Goal: Book appointment/travel/reservation

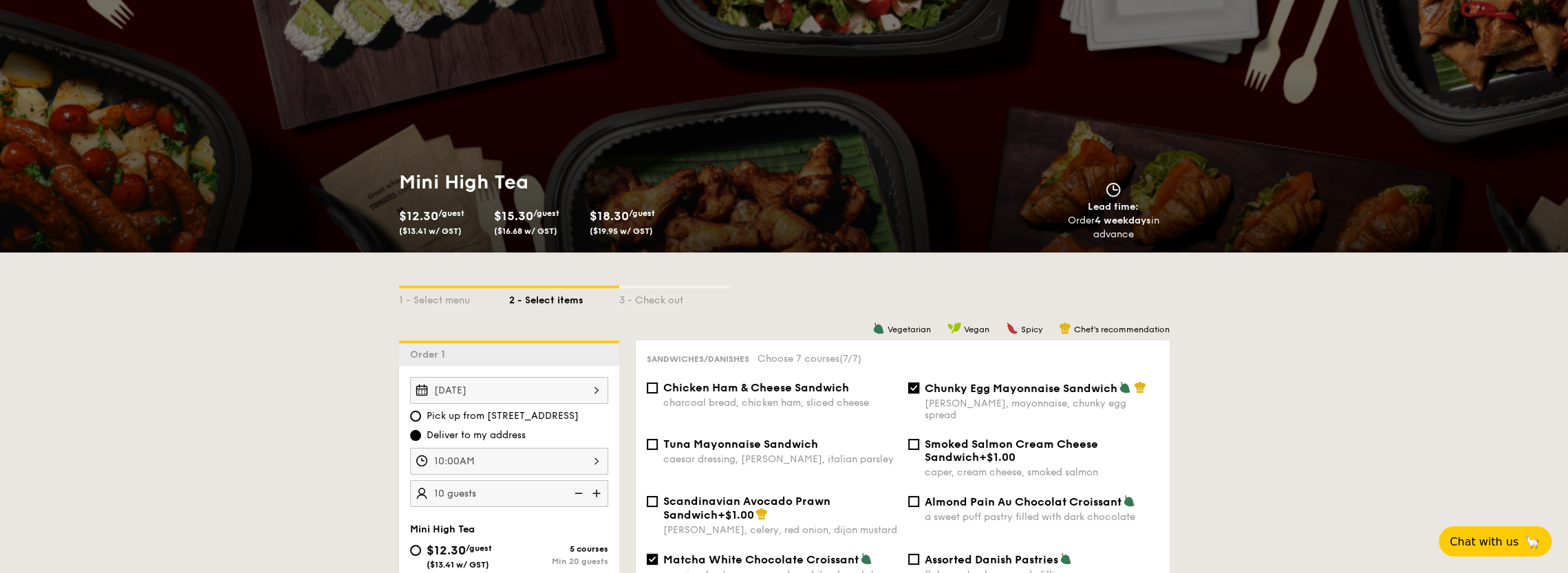
scroll to position [69, 0]
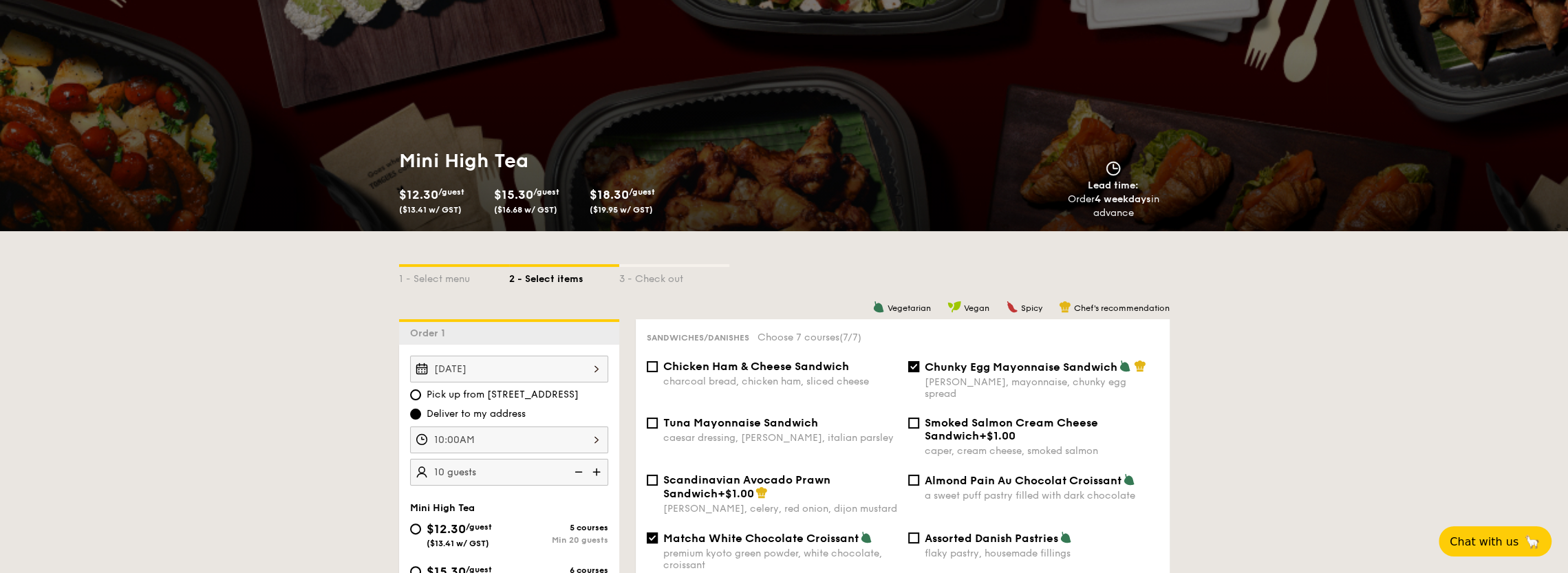
click at [506, 440] on div "10:00AM" at bounding box center [509, 440] width 198 height 27
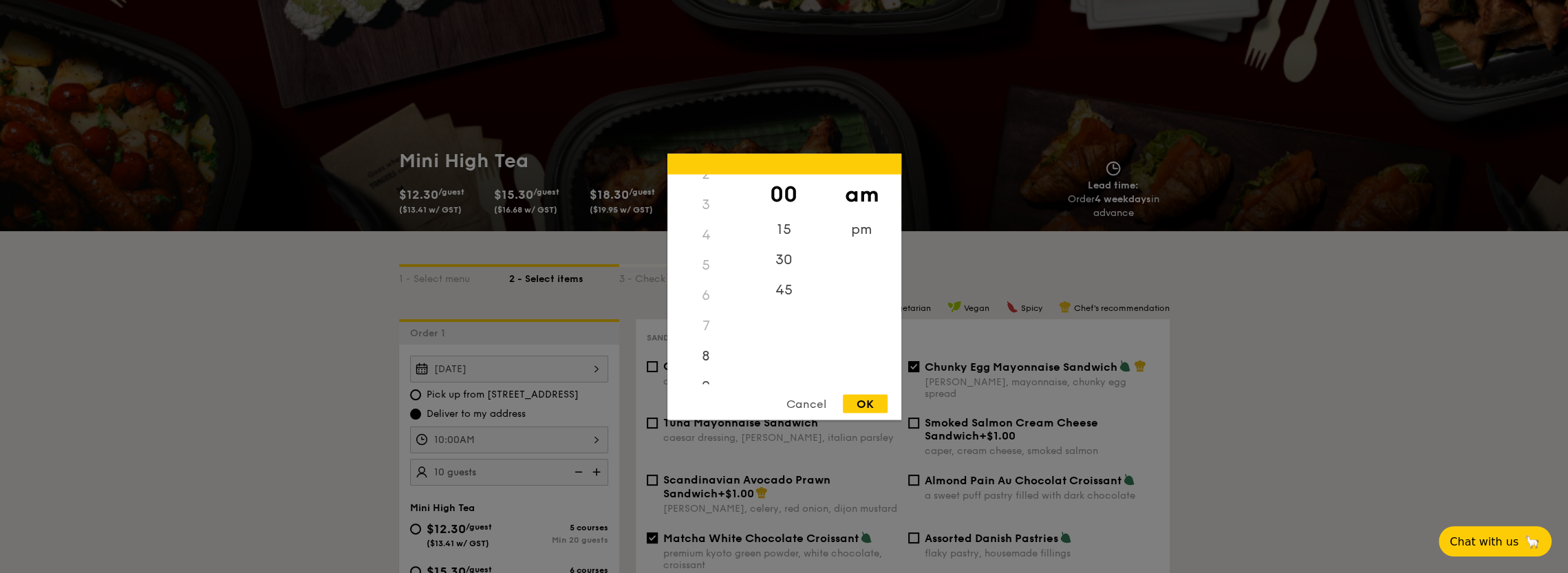
scroll to position [0, 0]
click at [860, 227] on div "pm" at bounding box center [862, 234] width 78 height 40
click at [704, 281] on div "3" at bounding box center [706, 285] width 78 height 40
click at [868, 403] on div "OK" at bounding box center [864, 404] width 45 height 19
type input "3:00PM"
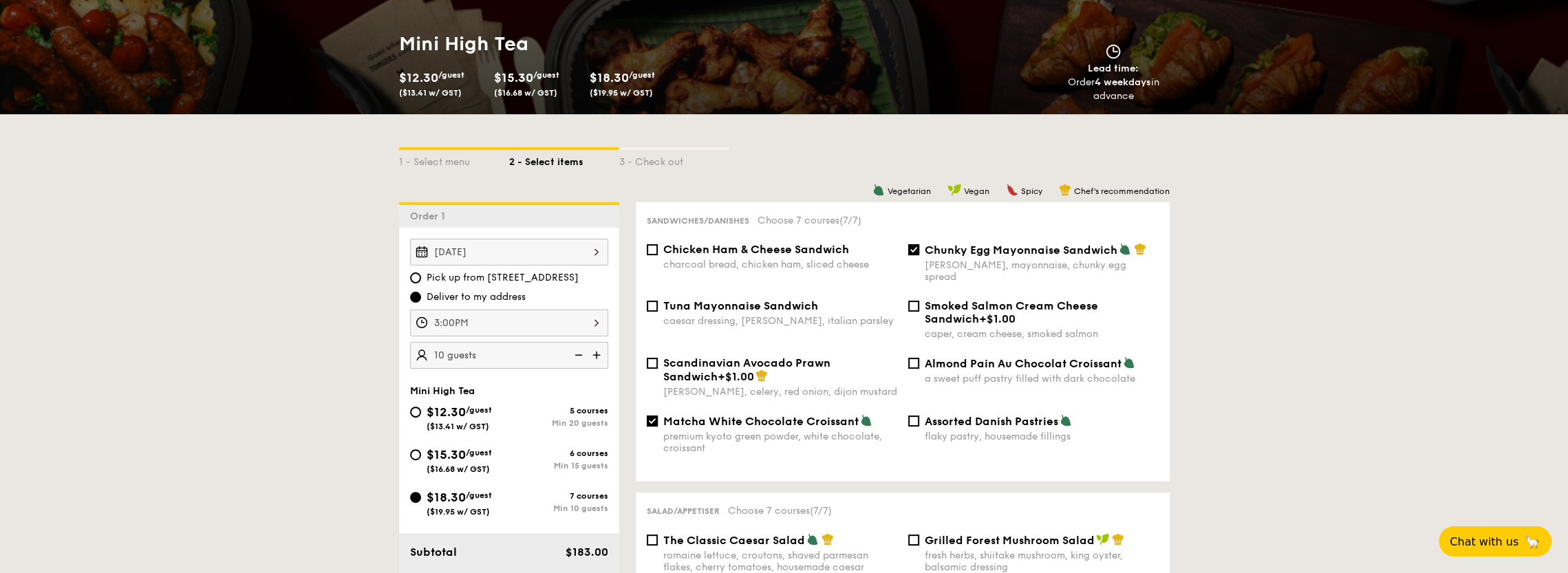
scroll to position [207, 0]
